Goal: Check status: Check status

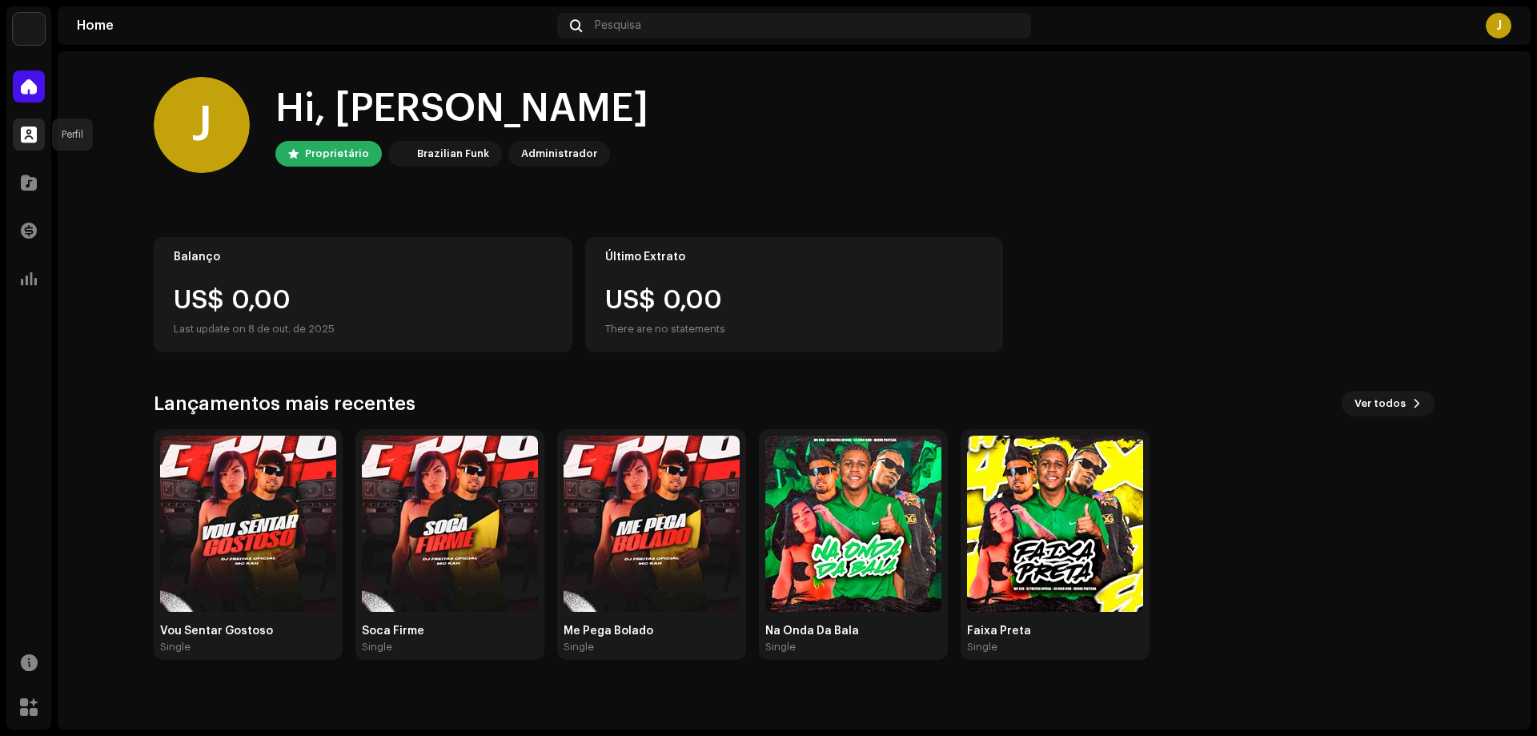
click at [27, 141] on span at bounding box center [29, 134] width 16 height 13
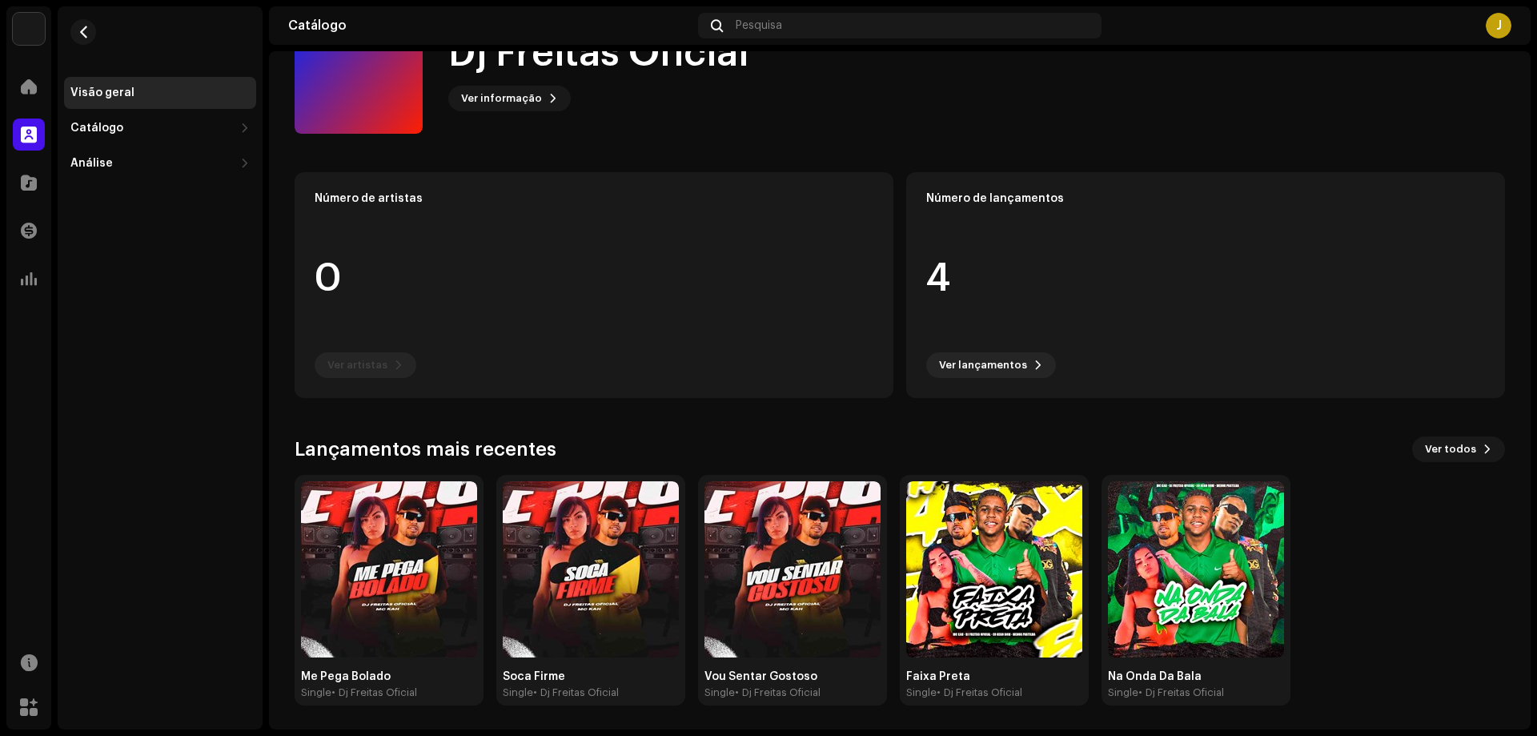
scroll to position [73, 0]
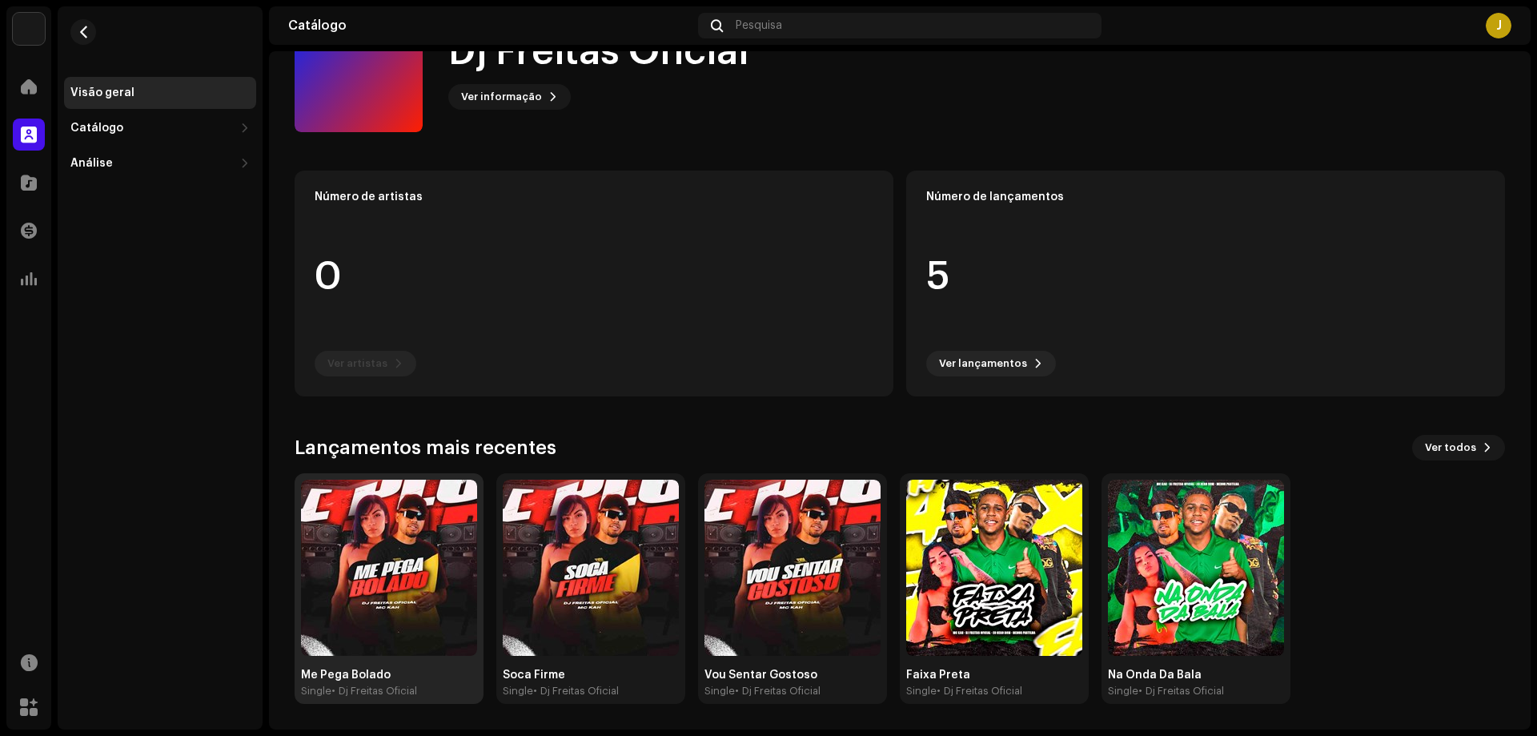
click at [427, 537] on img at bounding box center [389, 568] width 176 height 176
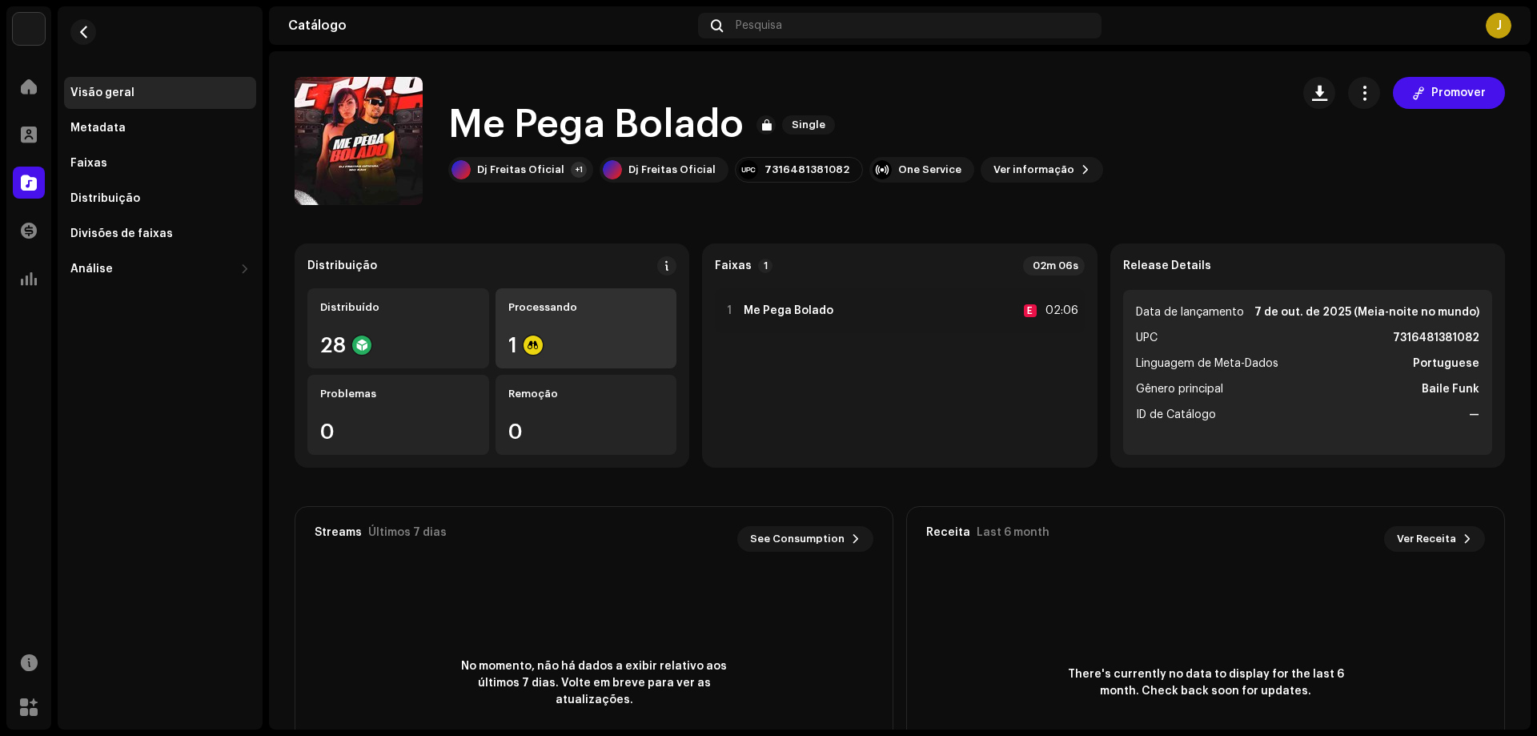
click at [565, 353] on div "1" at bounding box center [586, 345] width 156 height 21
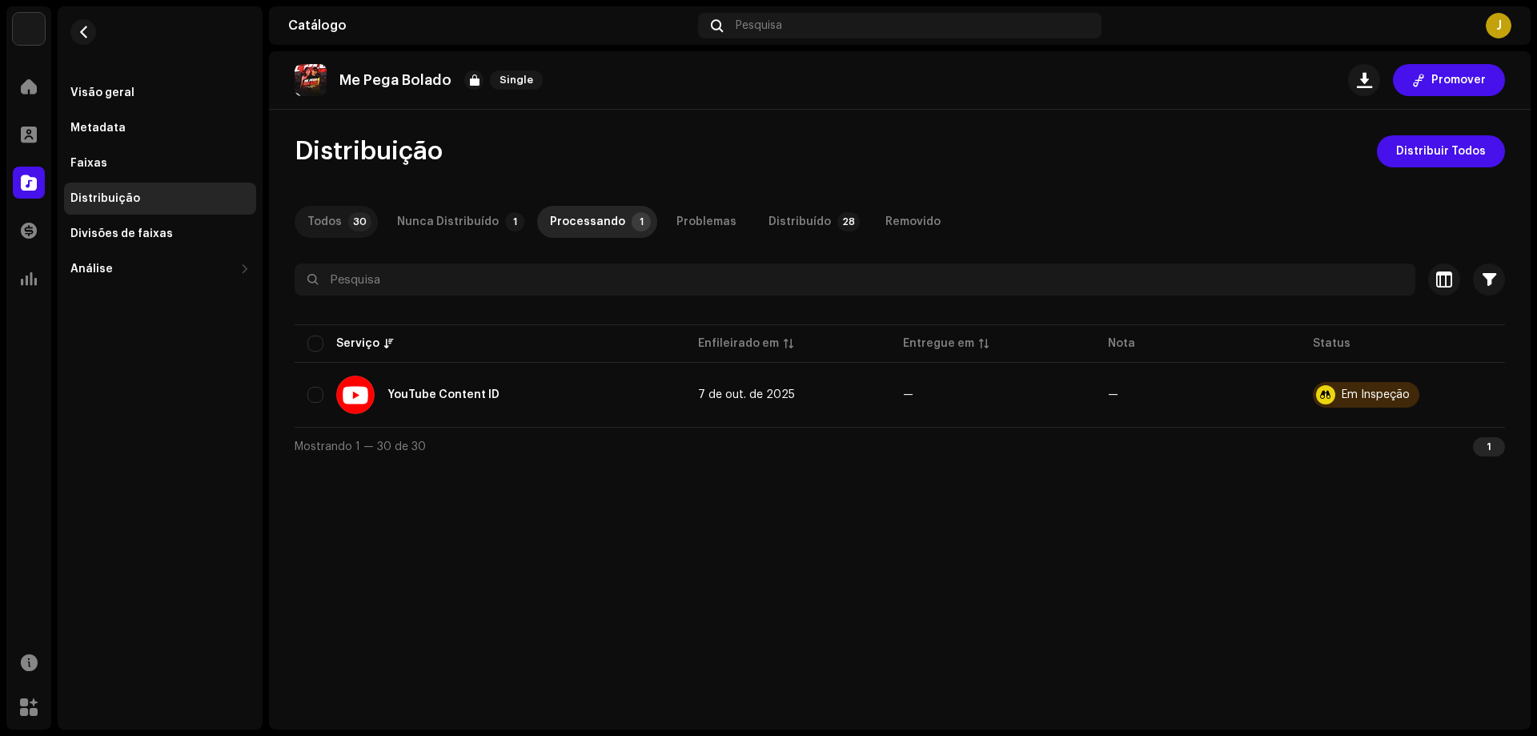
click at [361, 223] on p-badge "30" at bounding box center [359, 221] width 23 height 19
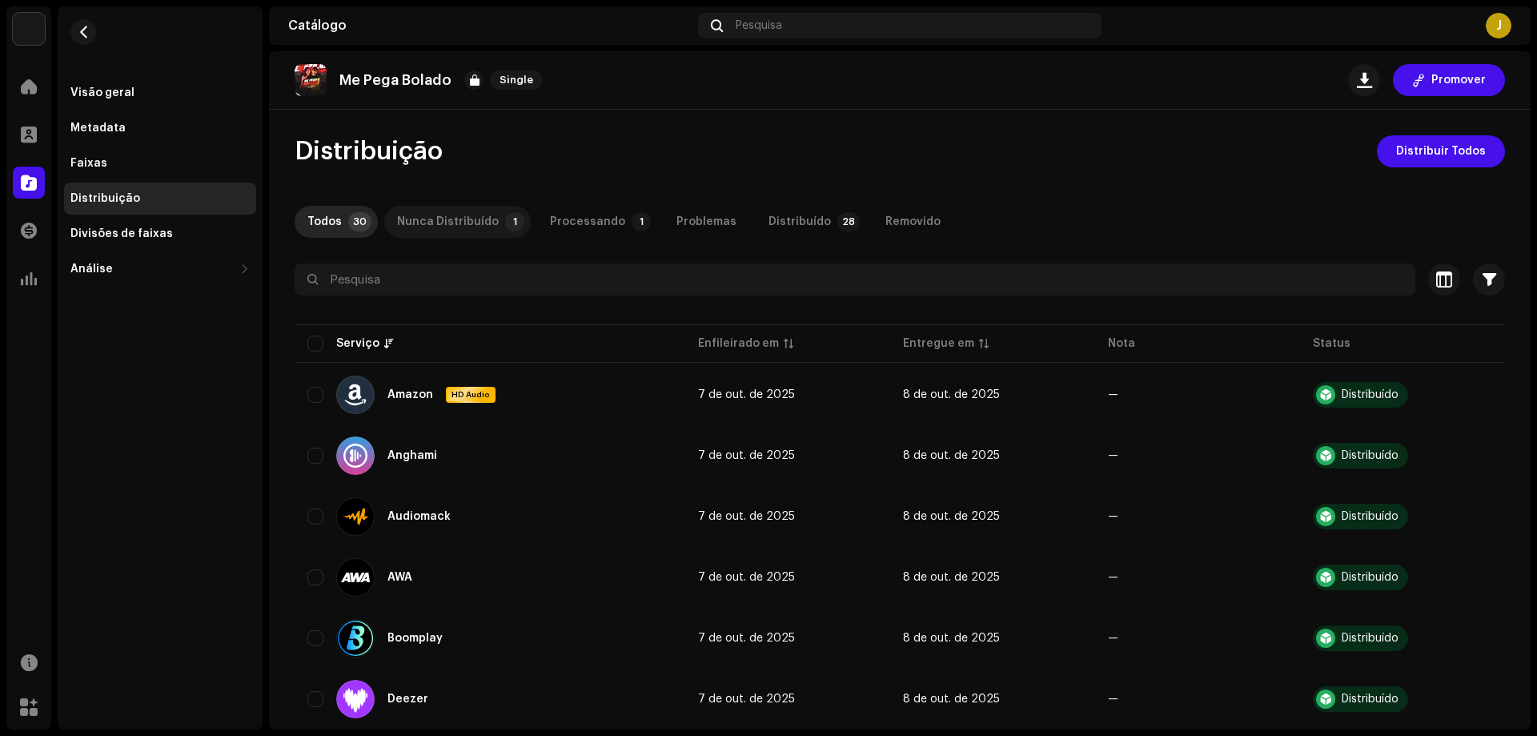
click at [436, 232] on div "Nunca Distribuído" at bounding box center [448, 222] width 102 height 32
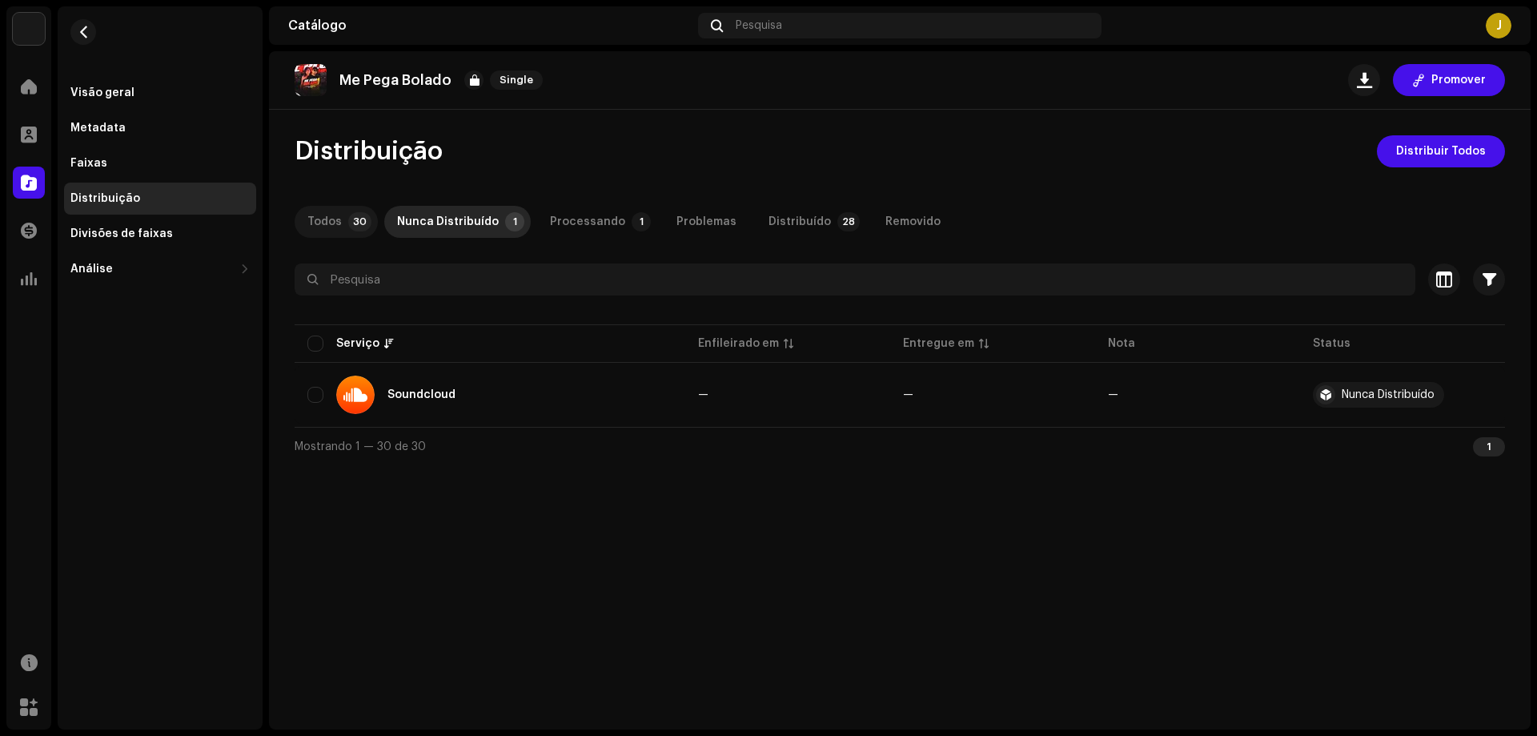
click at [358, 228] on p-badge "30" at bounding box center [359, 221] width 23 height 19
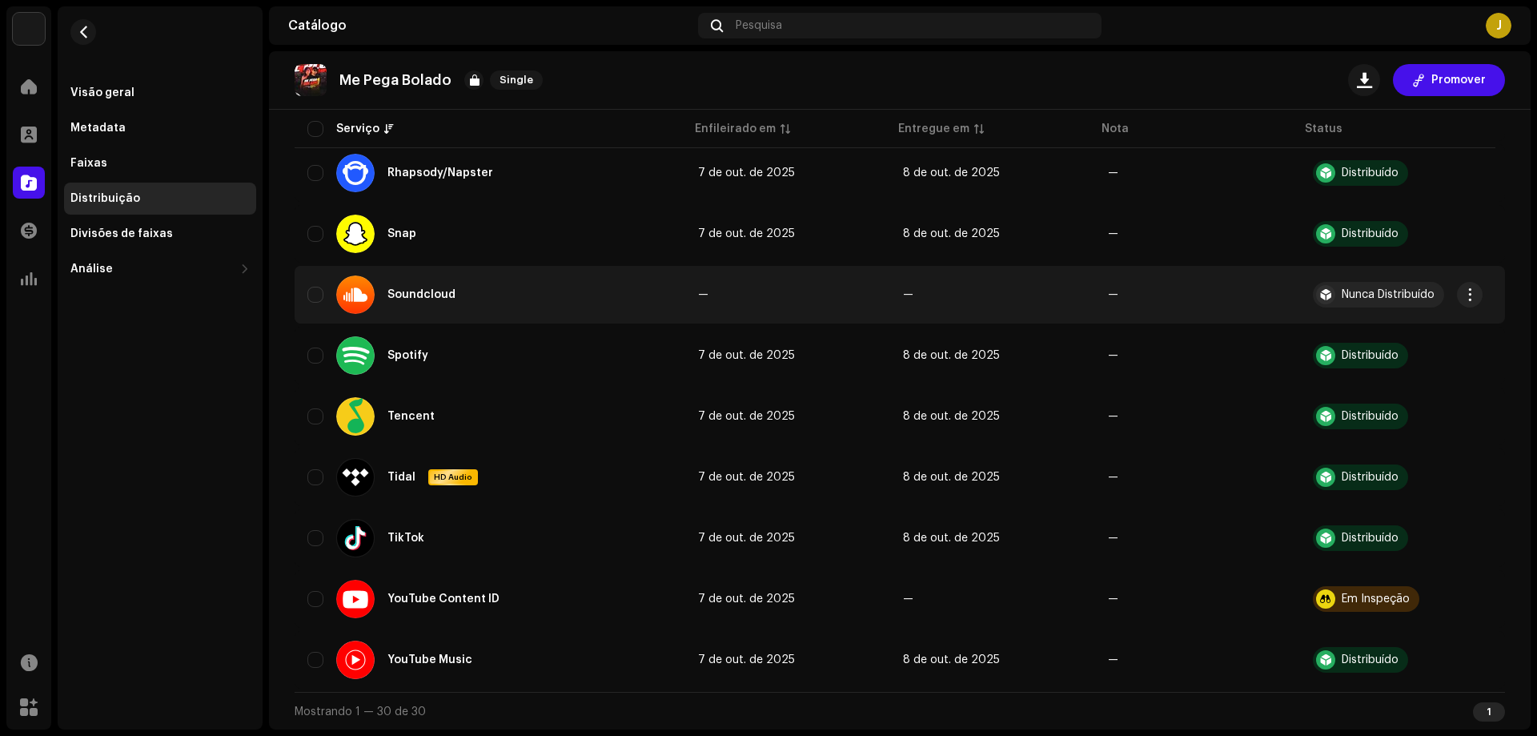
scroll to position [1505, 0]
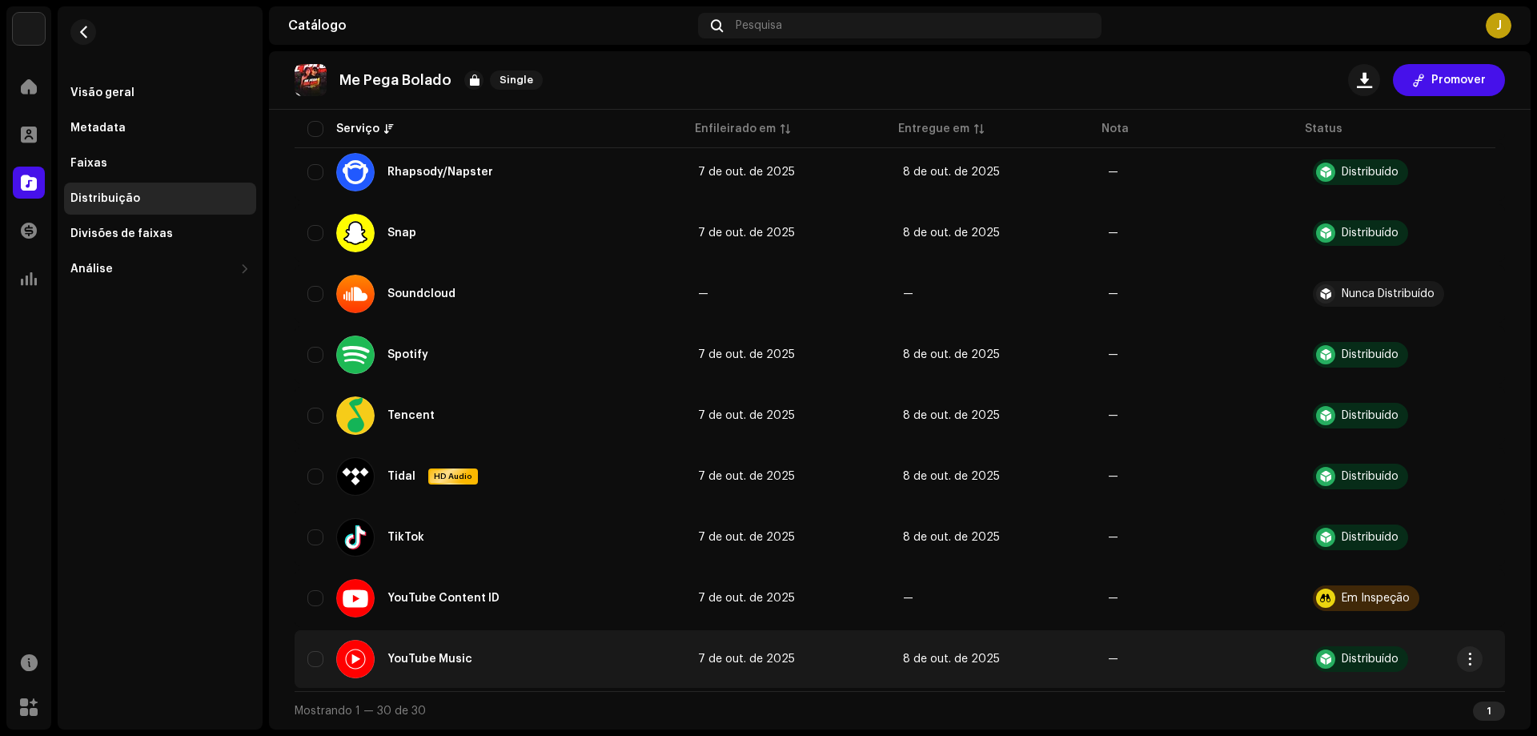
click at [1373, 662] on div "Distribuído" at bounding box center [1370, 658] width 57 height 11
click at [1472, 656] on span "button" at bounding box center [1471, 659] width 12 height 13
click at [1048, 639] on td "8 de out. de 2025" at bounding box center [992, 659] width 205 height 58
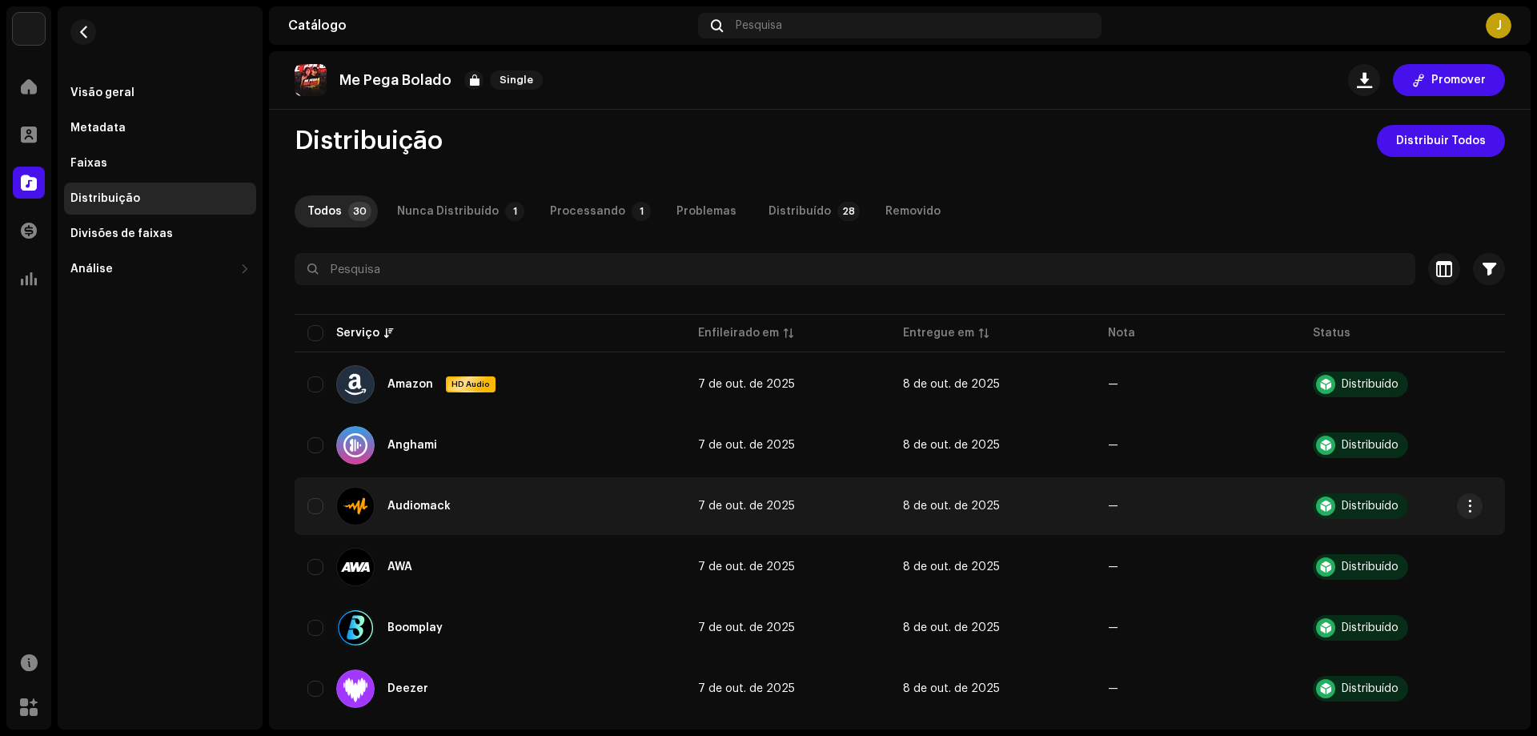
scroll to position [0, 0]
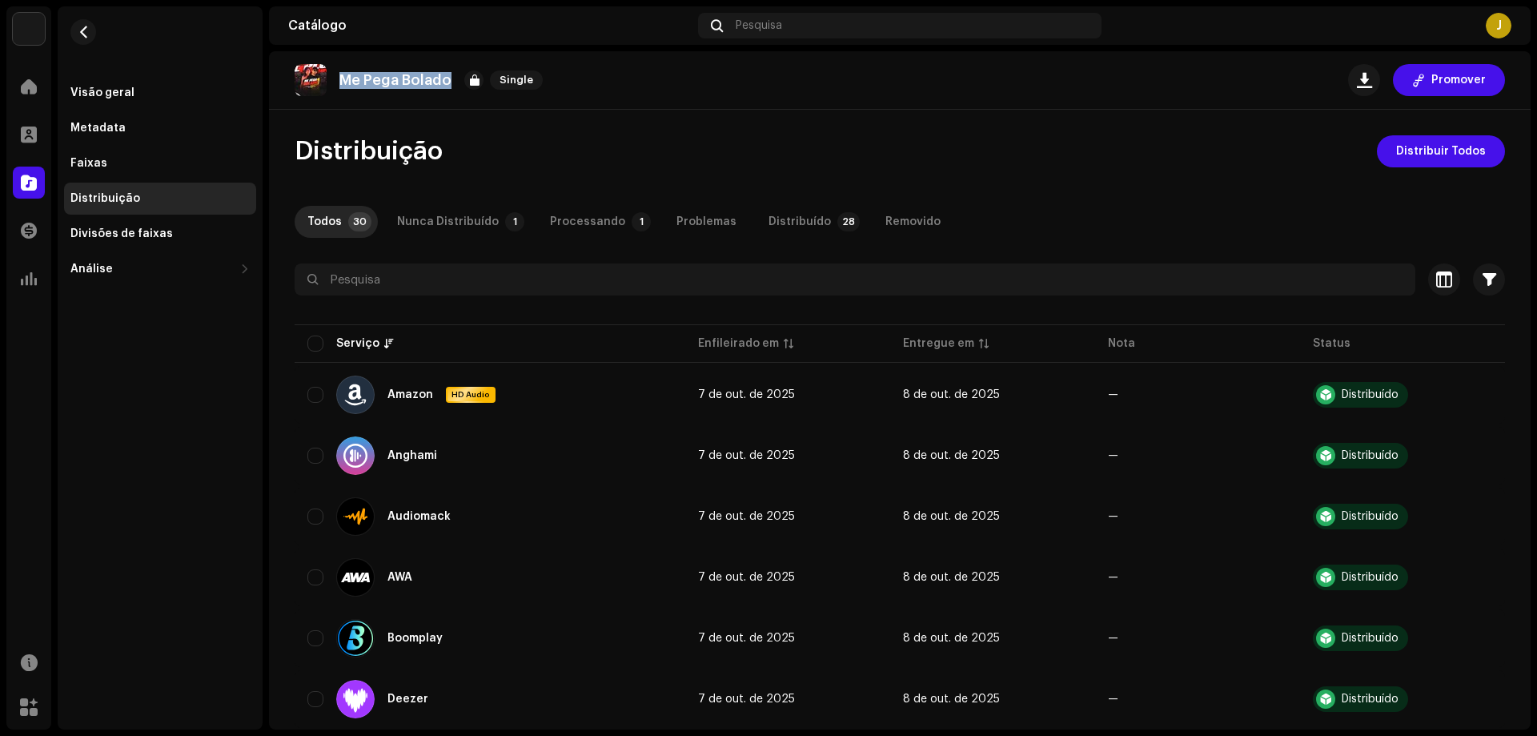
drag, startPoint x: 449, startPoint y: 73, endPoint x: 333, endPoint y: 76, distance: 116.2
click at [333, 76] on div "Me Pega Bolado Single" at bounding box center [422, 80] width 255 height 32
copy p "Me Pega Bolado"
